Goal: Task Accomplishment & Management: Complete application form

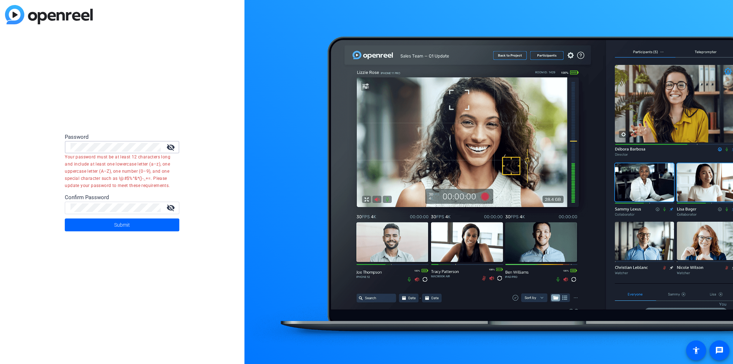
click at [43, 145] on div "Password visibility_off Your password must be at least 12 characters long and i…" at bounding box center [122, 182] width 244 height 364
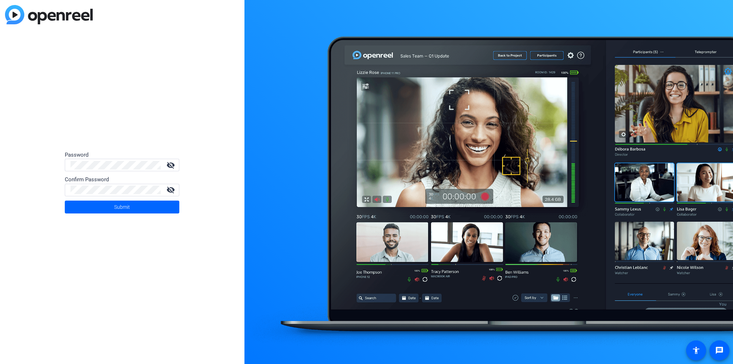
click at [167, 164] on mat-icon "visibility_off" at bounding box center [170, 165] width 17 height 9
click at [59, 165] on div "Password visibility Confirm Password visibility_off Submit" at bounding box center [122, 182] width 244 height 364
click at [124, 205] on span "Submit" at bounding box center [122, 207] width 16 height 18
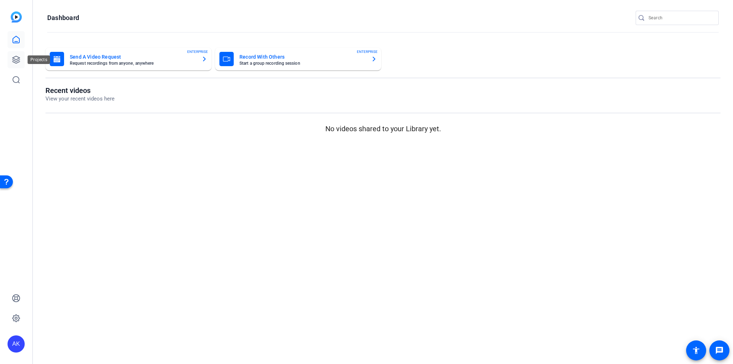
click at [18, 60] on icon at bounding box center [16, 59] width 7 height 7
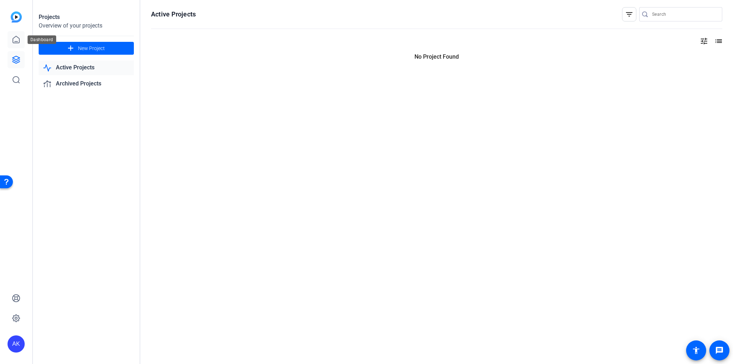
click at [16, 41] on icon at bounding box center [16, 39] width 6 height 7
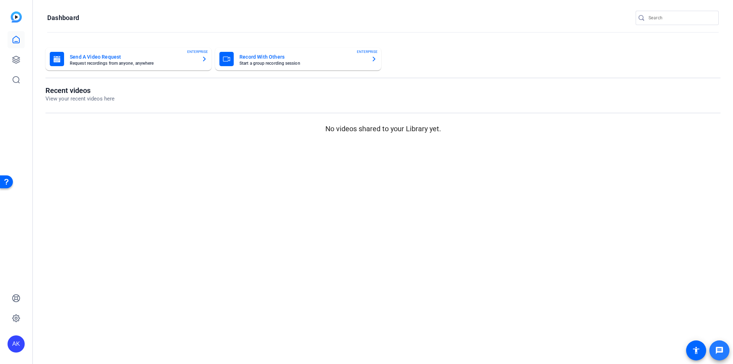
click at [716, 349] on mat-icon "message" at bounding box center [719, 350] width 9 height 9
click at [16, 343] on div "AK" at bounding box center [16, 343] width 17 height 17
click at [64, 262] on div at bounding box center [366, 182] width 733 height 364
